Goal: Task Accomplishment & Management: Use online tool/utility

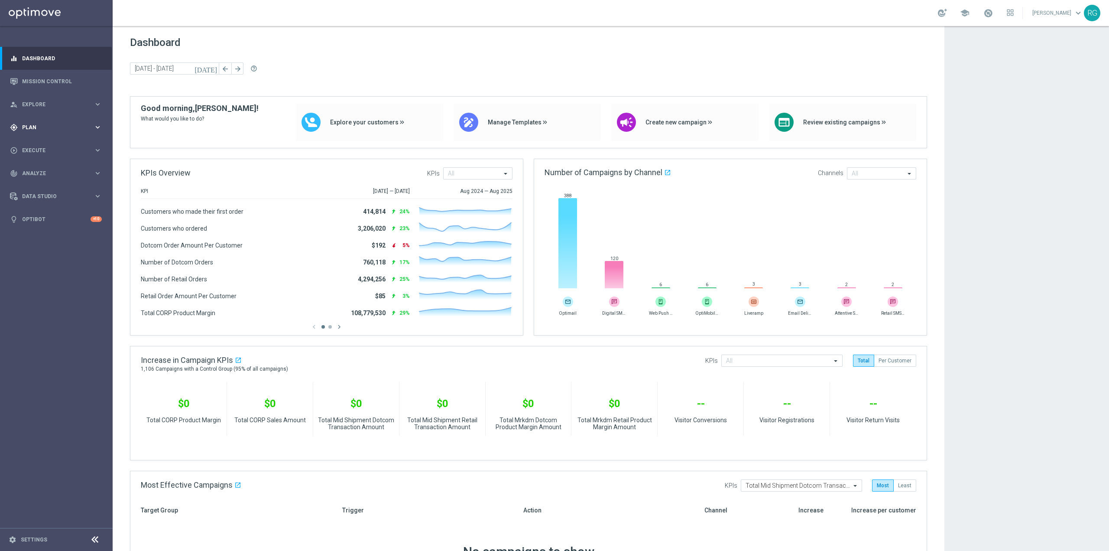
click at [48, 130] on span "Plan" at bounding box center [58, 127] width 72 height 5
click at [50, 170] on span "Templates" at bounding box center [54, 171] width 62 height 5
click at [56, 235] on link "Webpage Pop-up" at bounding box center [58, 236] width 63 height 7
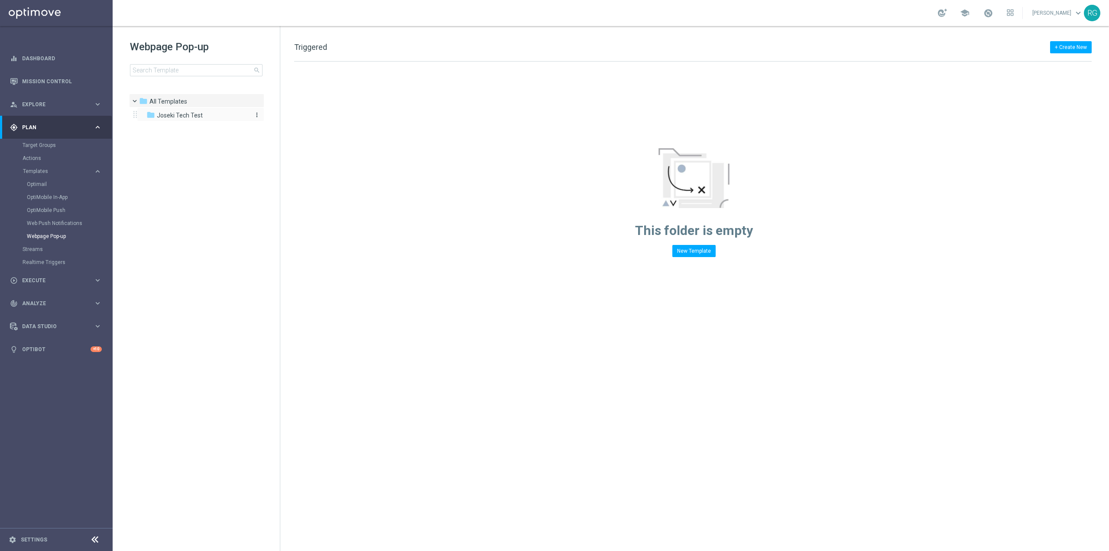
click at [189, 116] on span "Joseki Tech Test" at bounding box center [180, 115] width 46 height 8
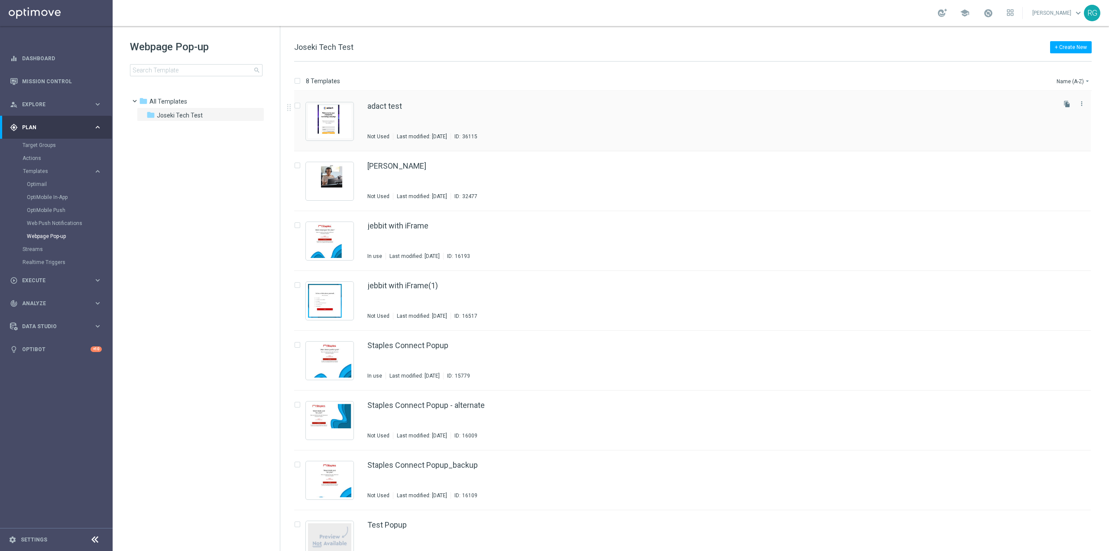
click at [566, 127] on div "adact test Not Used Last modified: [DATE] ID: 36115" at bounding box center [710, 121] width 687 height 38
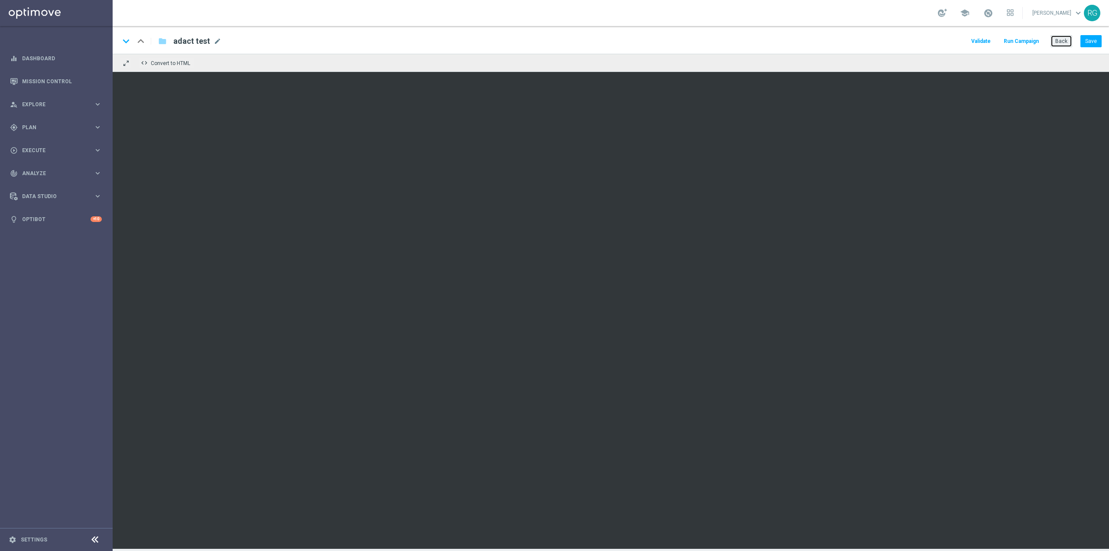
click at [1059, 43] on button "Back" at bounding box center [1062, 41] width 22 height 12
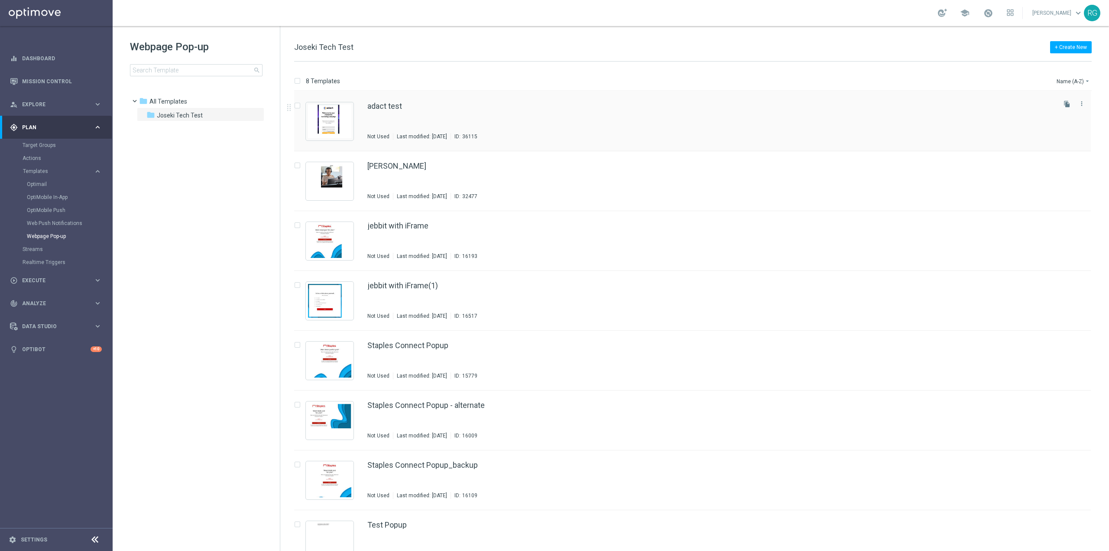
click at [608, 125] on div "adact test Not Used Last modified: [DATE] ID: 36115" at bounding box center [710, 121] width 687 height 38
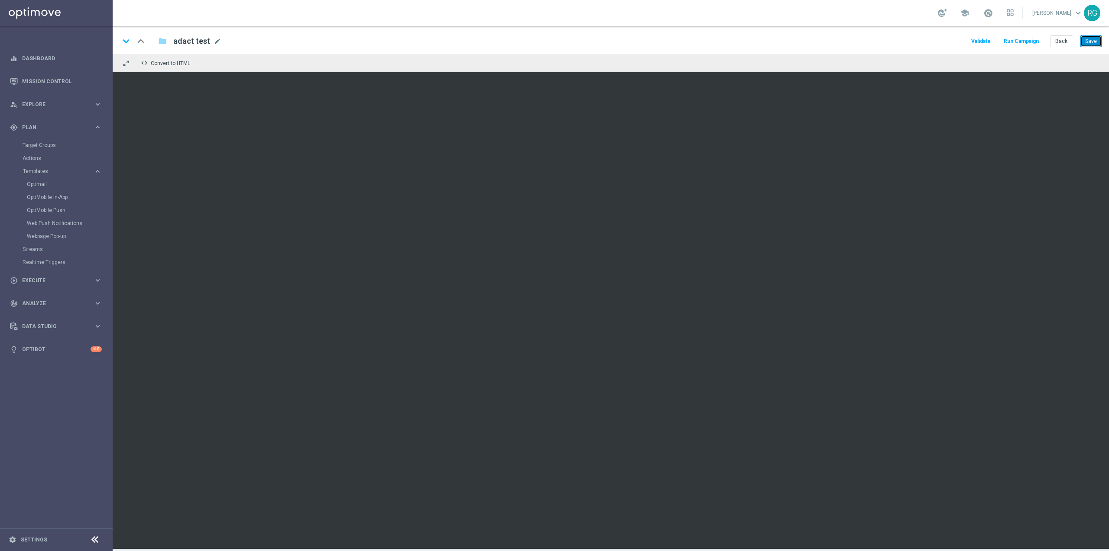
click at [1086, 39] on button "Save" at bounding box center [1091, 41] width 21 height 12
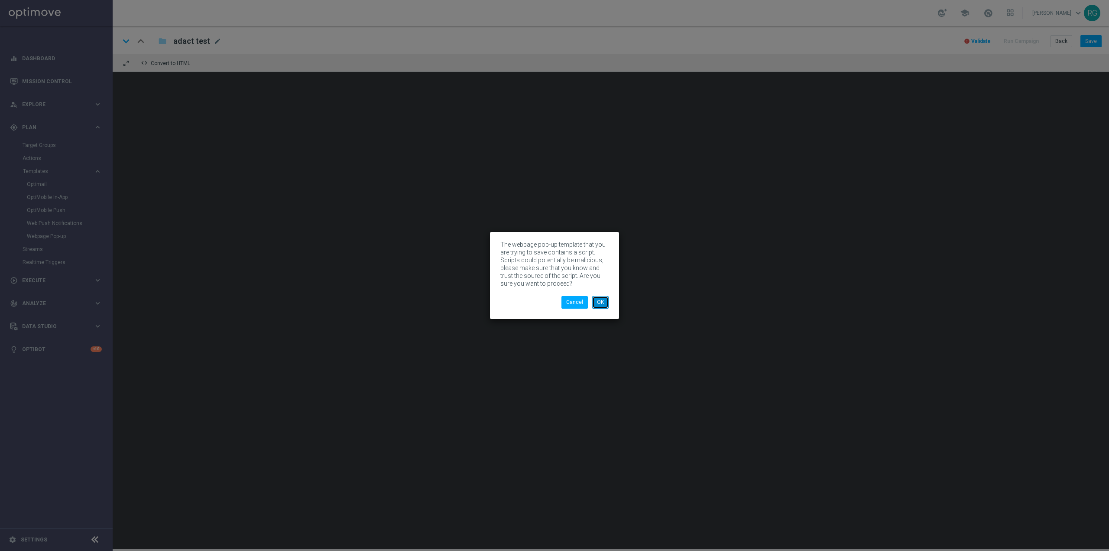
click at [603, 300] on button "OK" at bounding box center [600, 302] width 16 height 12
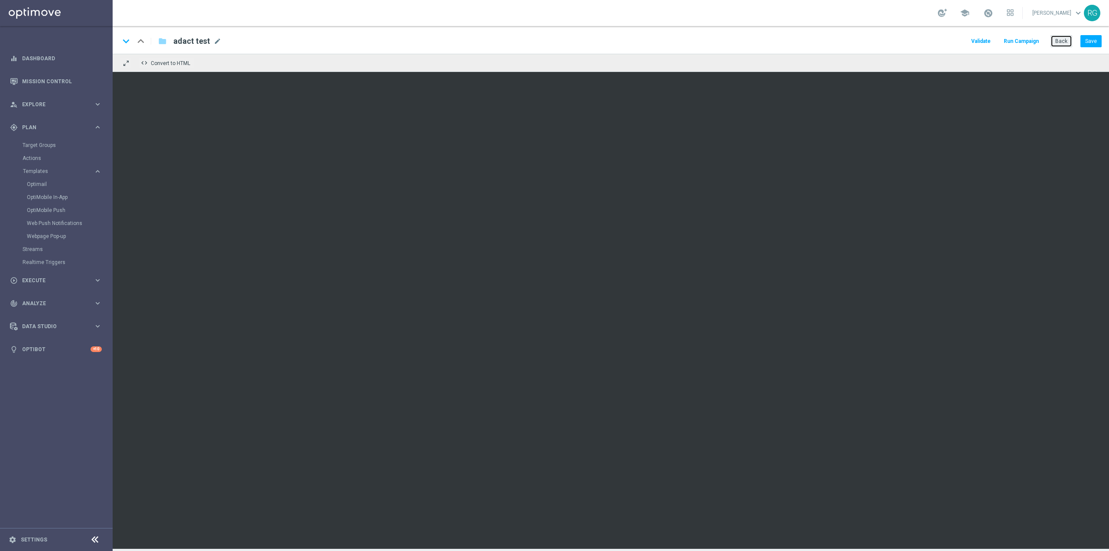
click at [1062, 42] on button "Back" at bounding box center [1062, 41] width 22 height 12
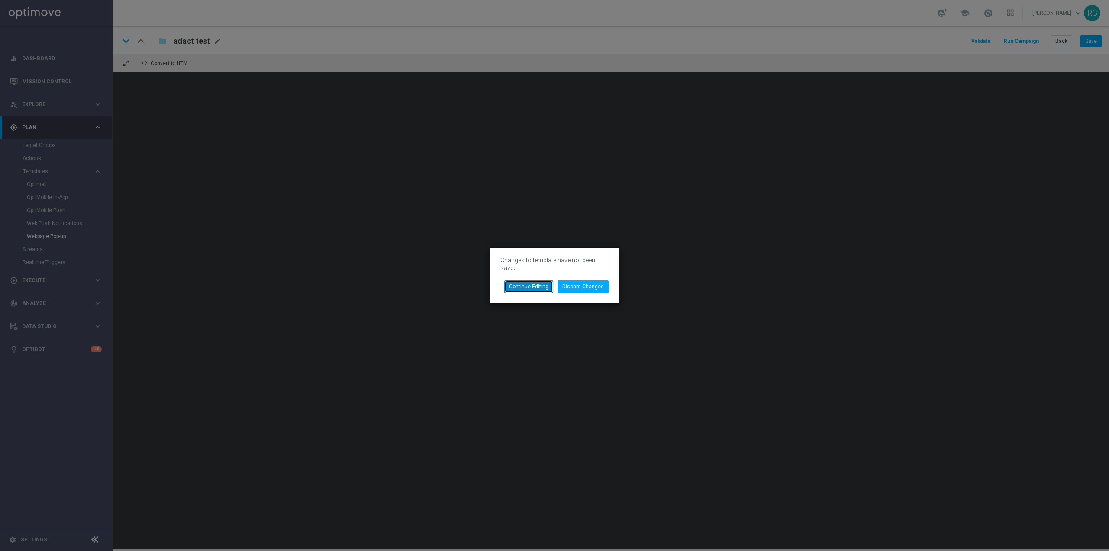
click at [540, 290] on button "Continue Editing" at bounding box center [528, 286] width 49 height 12
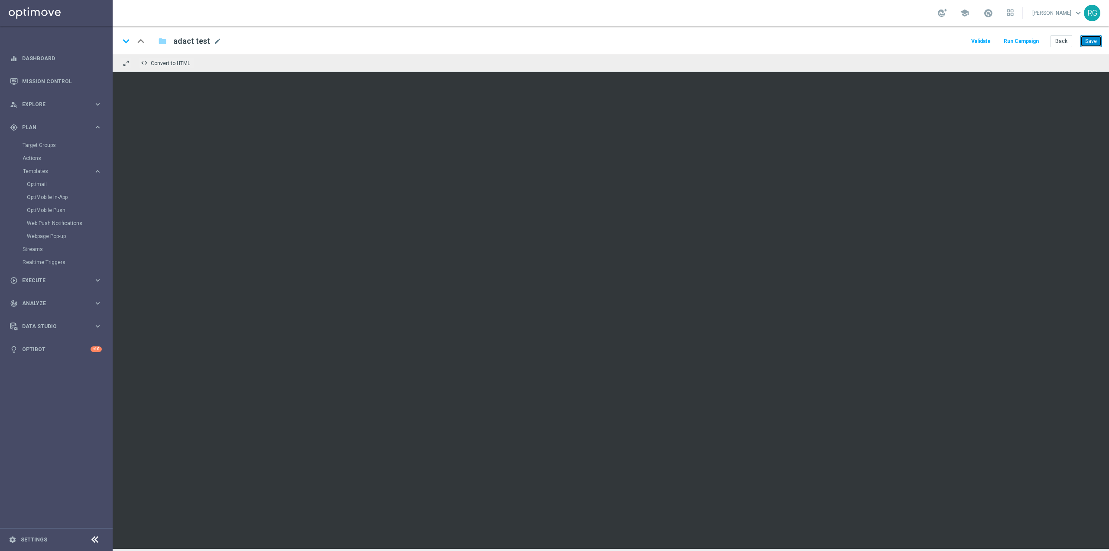
click at [1093, 40] on button "Save" at bounding box center [1091, 41] width 21 height 12
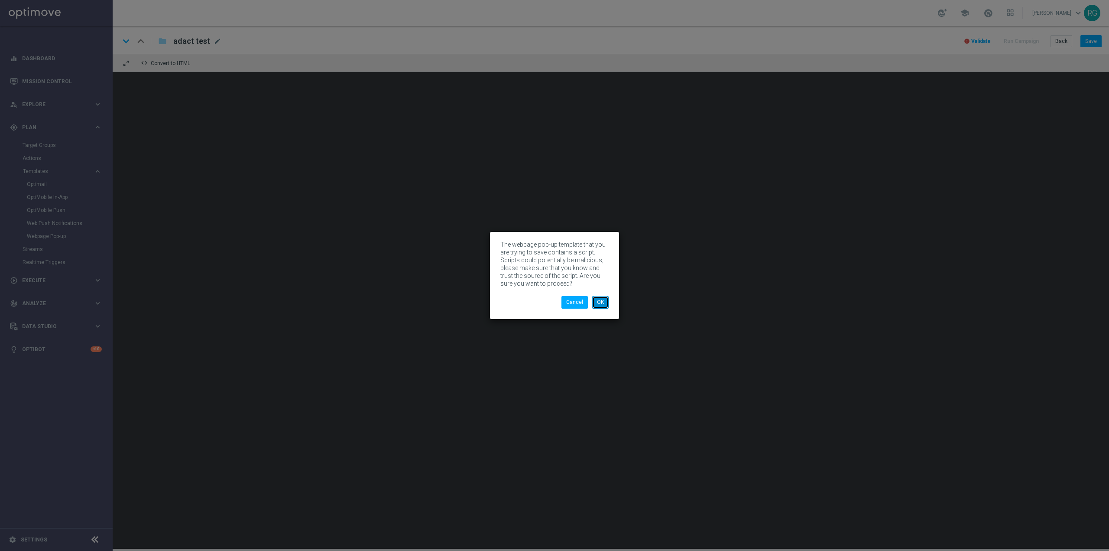
click at [596, 307] on button "OK" at bounding box center [600, 302] width 16 height 12
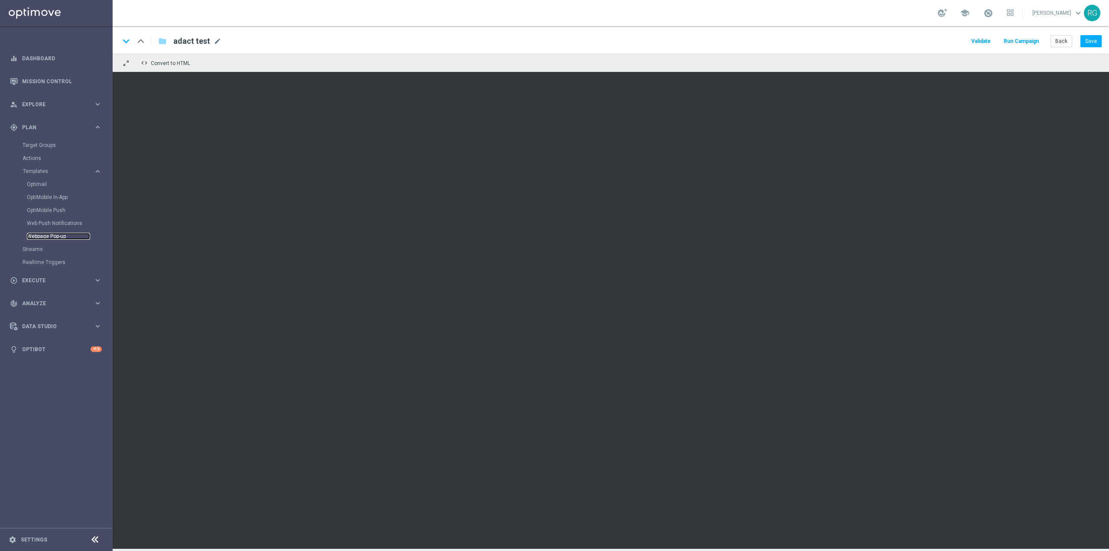
click at [52, 236] on link "Webpage Pop-up" at bounding box center [58, 236] width 63 height 7
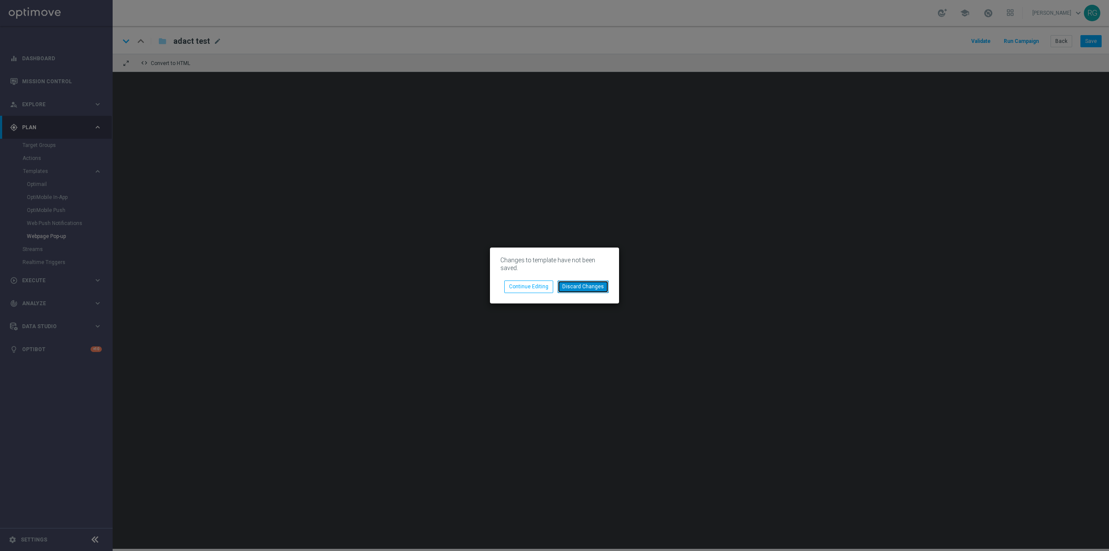
click at [572, 284] on button "Discard Changes" at bounding box center [583, 286] width 51 height 12
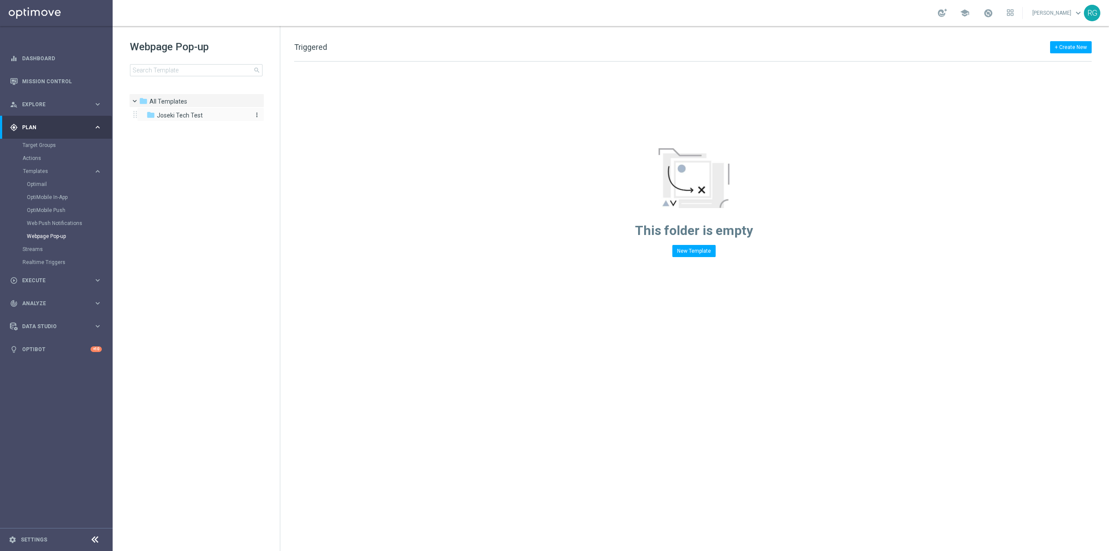
click at [201, 114] on span "Joseki Tech Test" at bounding box center [180, 115] width 46 height 8
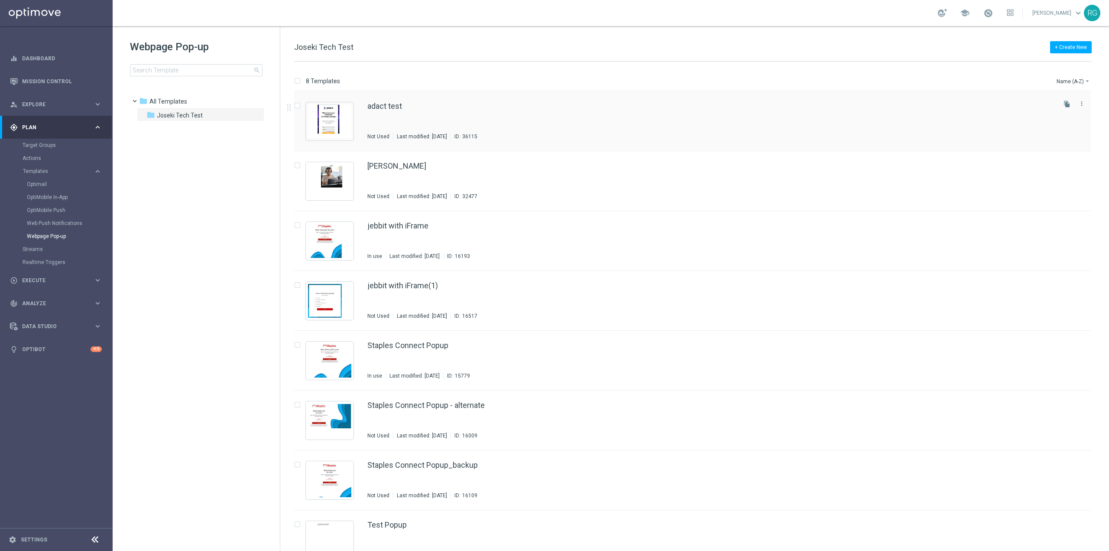
click at [550, 126] on div "adact test Not Used Last modified: [DATE] ID: 36115" at bounding box center [710, 121] width 687 height 38
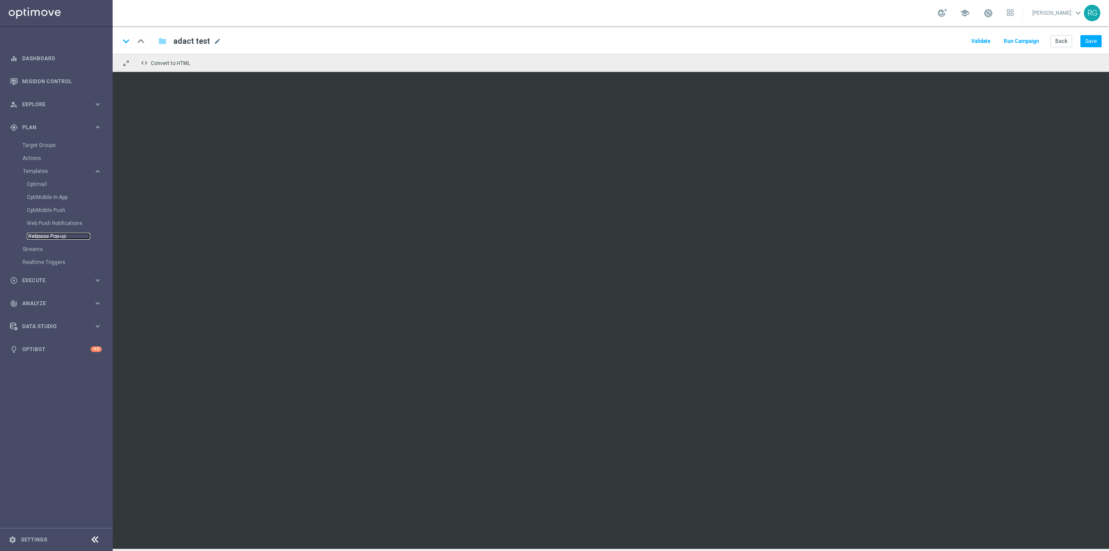
click at [58, 237] on link "Webpage Pop-up" at bounding box center [58, 236] width 63 height 7
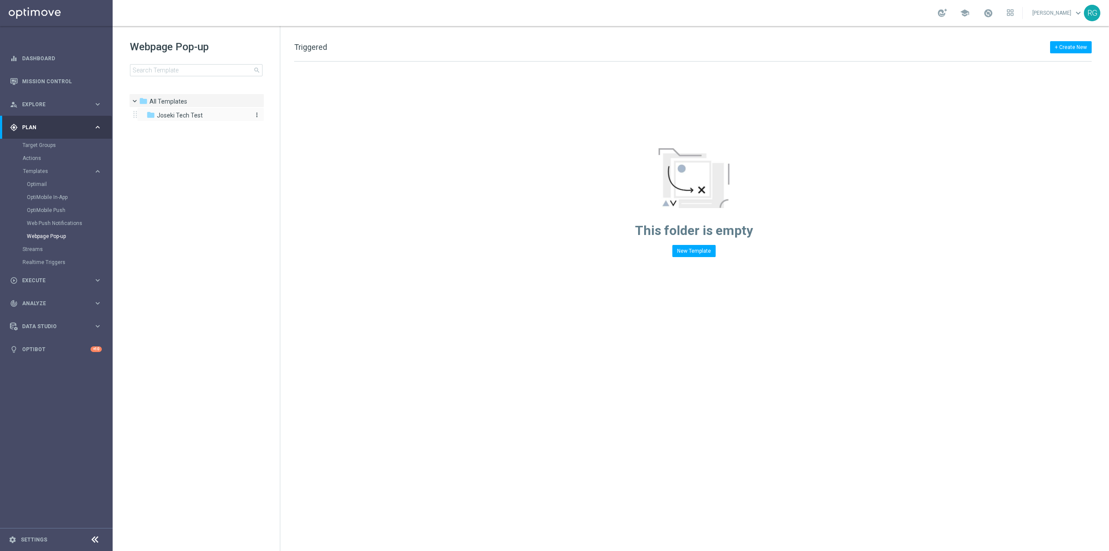
click at [181, 116] on span "Joseki Tech Test" at bounding box center [180, 115] width 46 height 8
